Goal: Find specific page/section: Find specific page/section

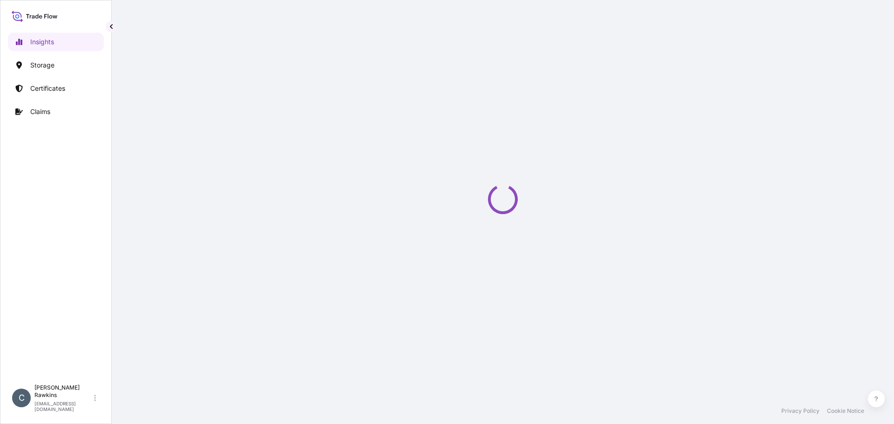
select select "2025"
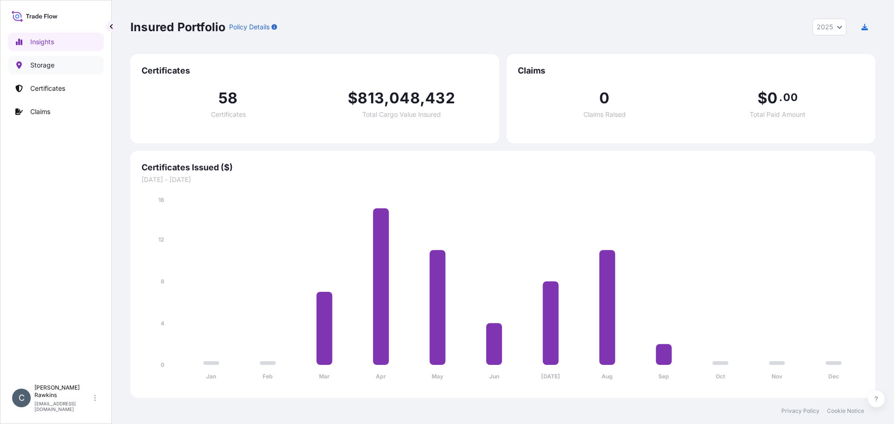
click at [51, 67] on p "Storage" at bounding box center [42, 65] width 24 height 9
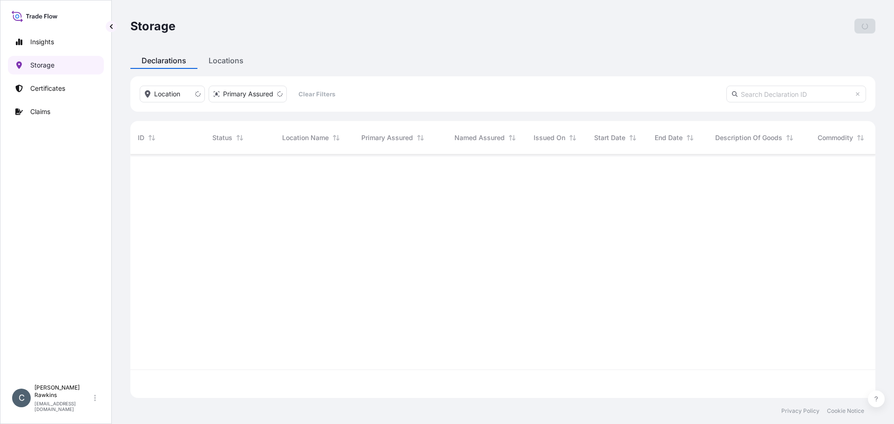
scroll to position [242, 738]
